Goal: Information Seeking & Learning: Understand process/instructions

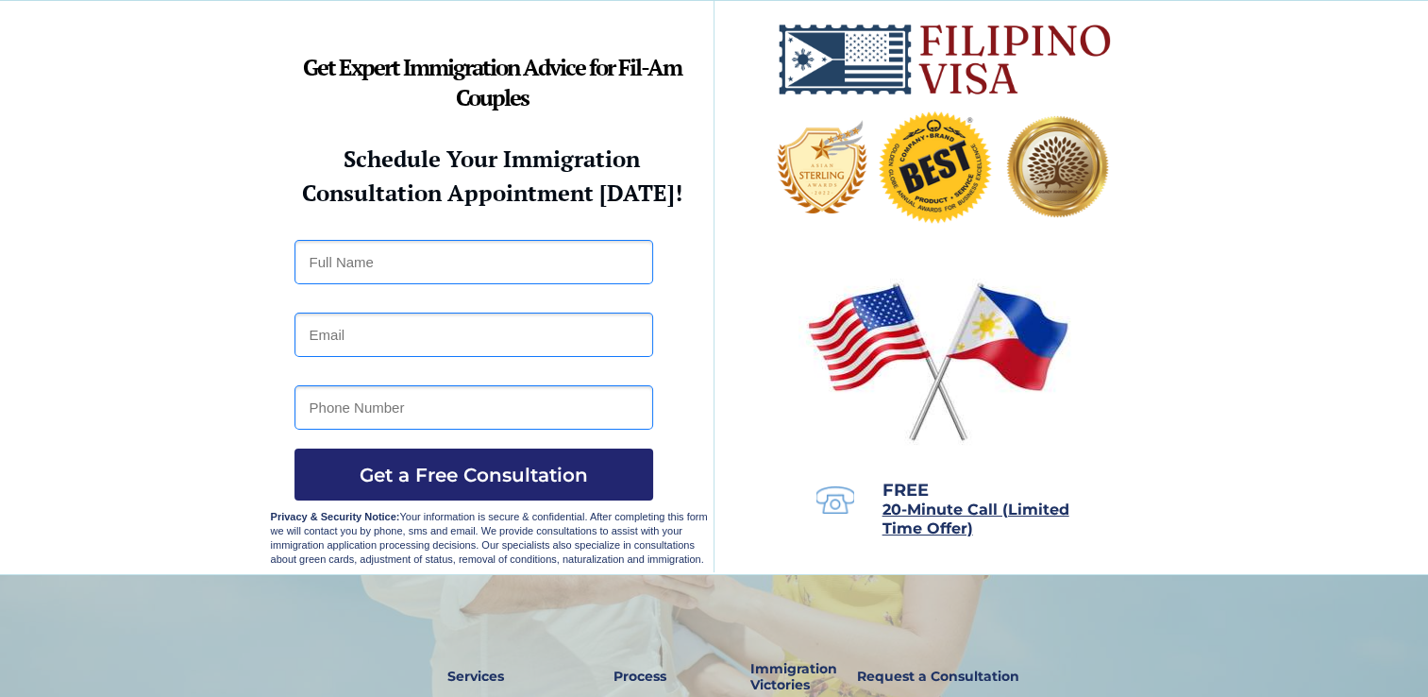
click at [903, 145] on img at bounding box center [935, 164] width 143 height 143
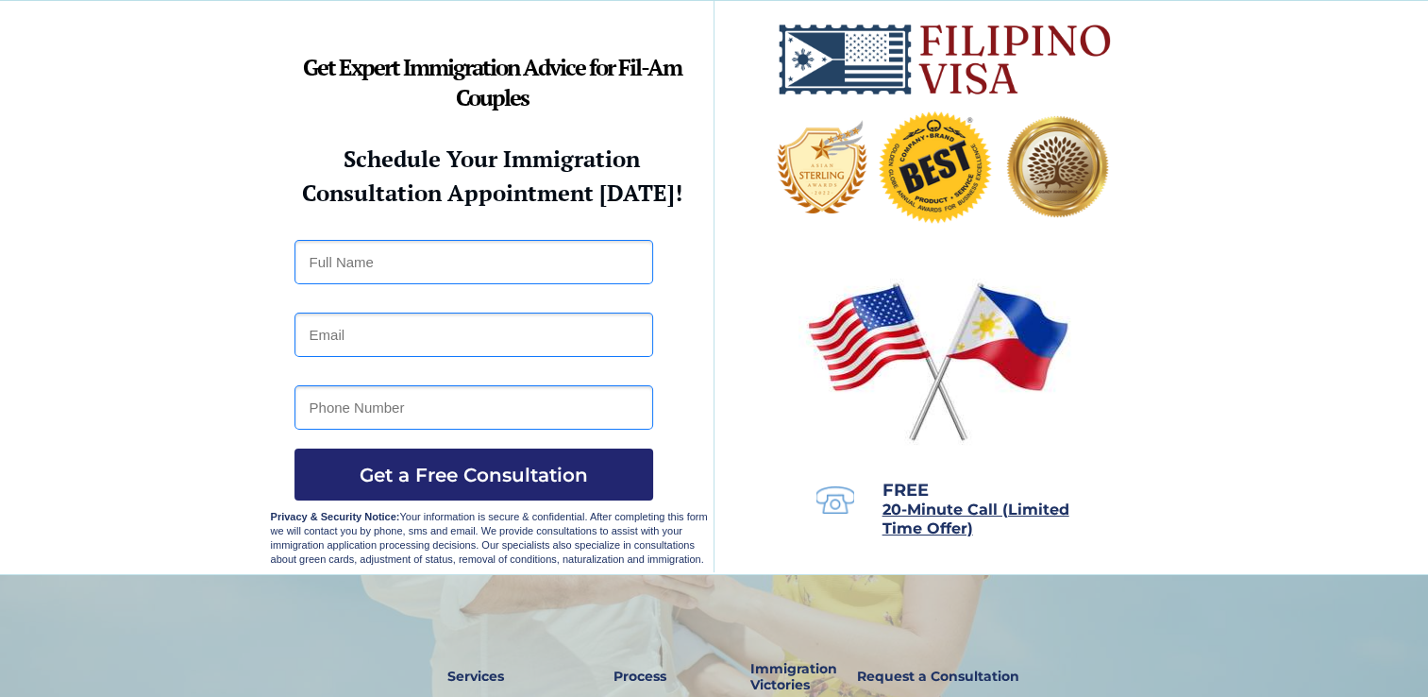
click at [903, 145] on img at bounding box center [935, 164] width 143 height 143
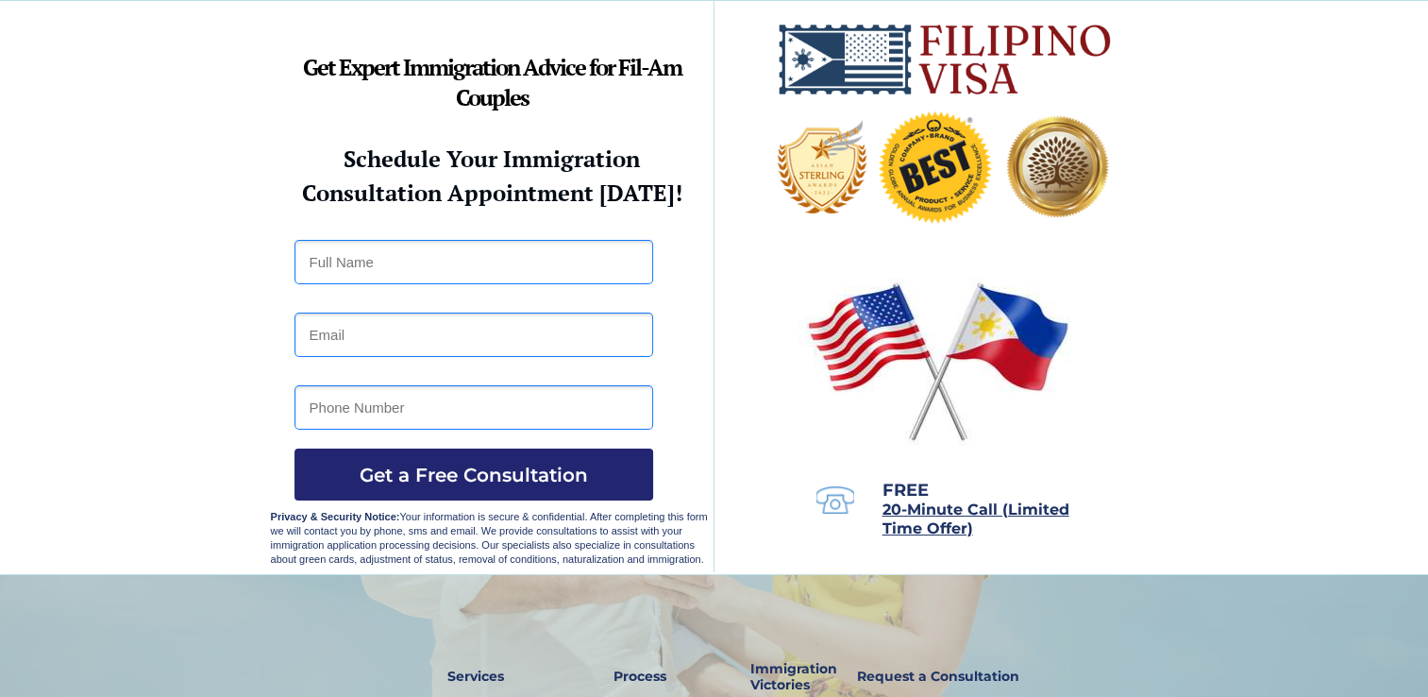
click at [903, 145] on img at bounding box center [935, 164] width 143 height 143
